Goal: Task Accomplishment & Management: Use online tool/utility

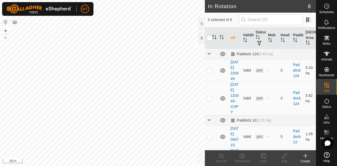
click at [305, 155] on icon at bounding box center [305, 156] width 6 height 6
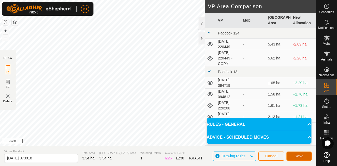
click at [300, 155] on span "Save" at bounding box center [299, 156] width 9 height 4
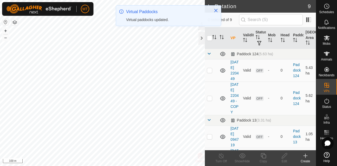
checkbox input "true"
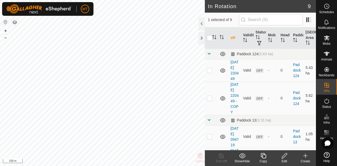
click at [263, 156] on icon at bounding box center [263, 156] width 7 height 6
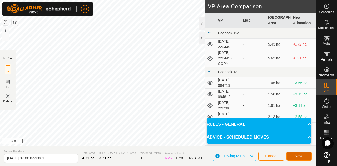
click at [298, 155] on span "Save" at bounding box center [299, 156] width 9 height 4
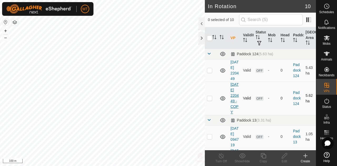
checkbox input "true"
click at [307, 156] on icon at bounding box center [305, 156] width 6 height 6
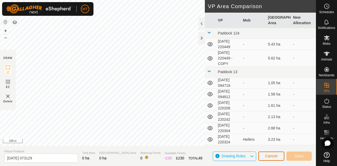
click at [276, 157] on span "Cancel" at bounding box center [271, 156] width 12 height 4
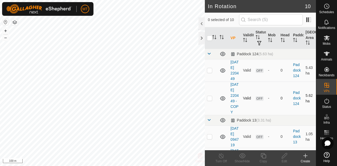
checkbox input "true"
click at [306, 155] on icon at bounding box center [306, 156] width 0 height 4
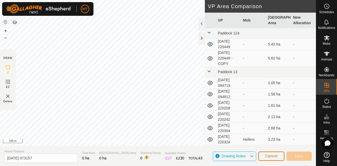
click at [272, 156] on span "Cancel" at bounding box center [271, 156] width 12 height 4
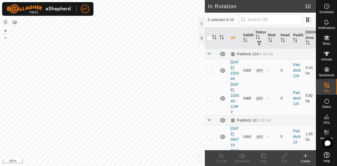
checkbox input "true"
click at [263, 156] on icon at bounding box center [263, 156] width 7 height 6
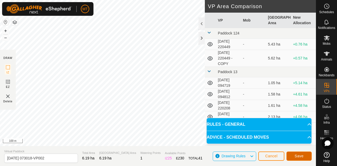
click at [300, 155] on span "Save" at bounding box center [299, 156] width 9 height 4
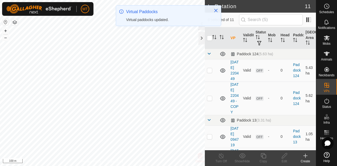
checkbox input "true"
click at [263, 155] on icon at bounding box center [263, 155] width 5 height 5
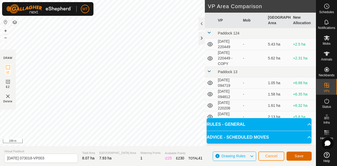
click at [298, 155] on span "Save" at bounding box center [299, 156] width 9 height 4
